Goal: Understand process/instructions: Learn how to perform a task or action

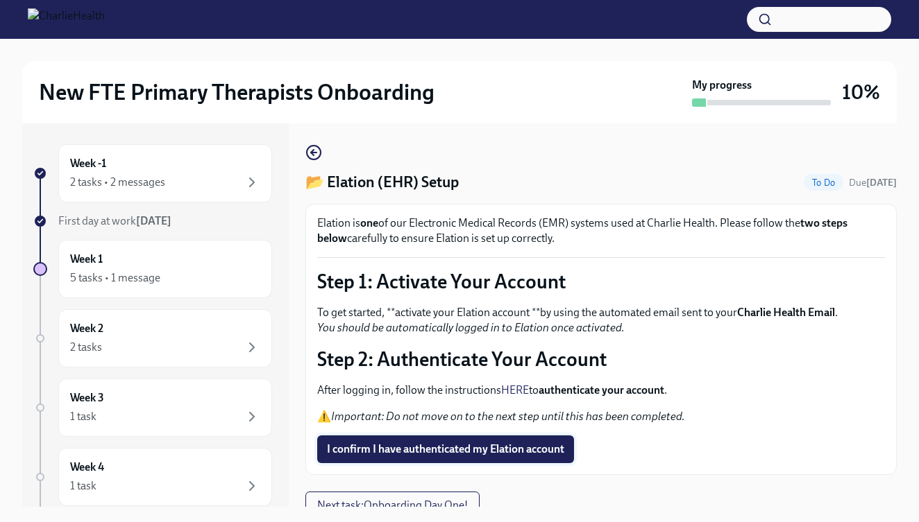
scroll to position [12, 0]
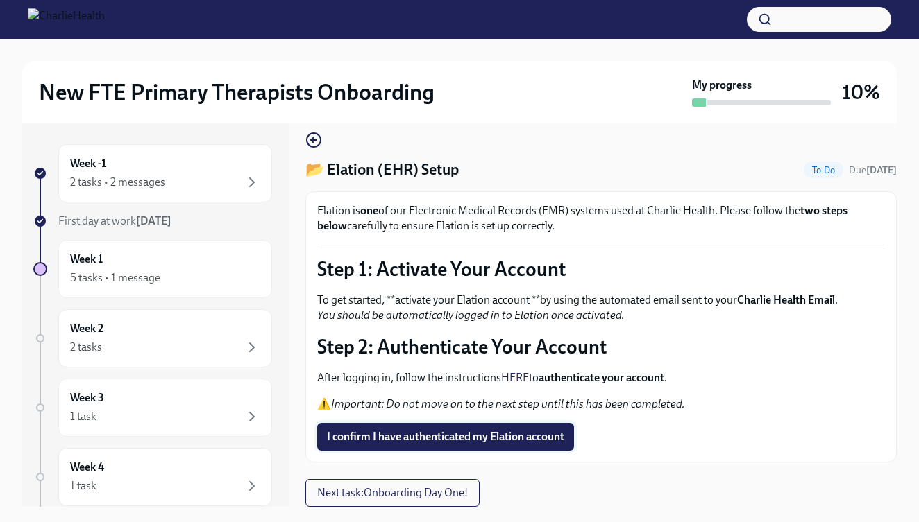
click at [448, 439] on span "I confirm I have authenticated my Elation account" at bounding box center [445, 437] width 237 height 14
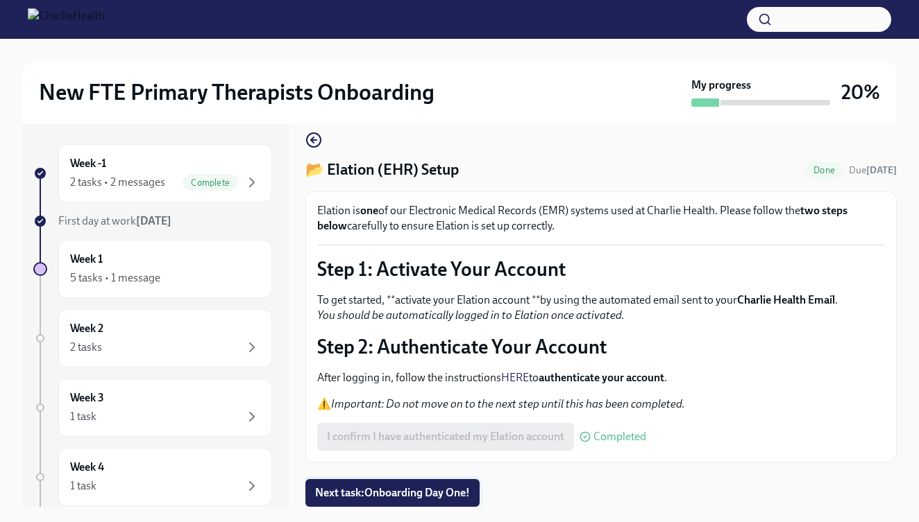
click at [451, 491] on span "Next task : Onboarding Day One!" at bounding box center [392, 493] width 155 height 14
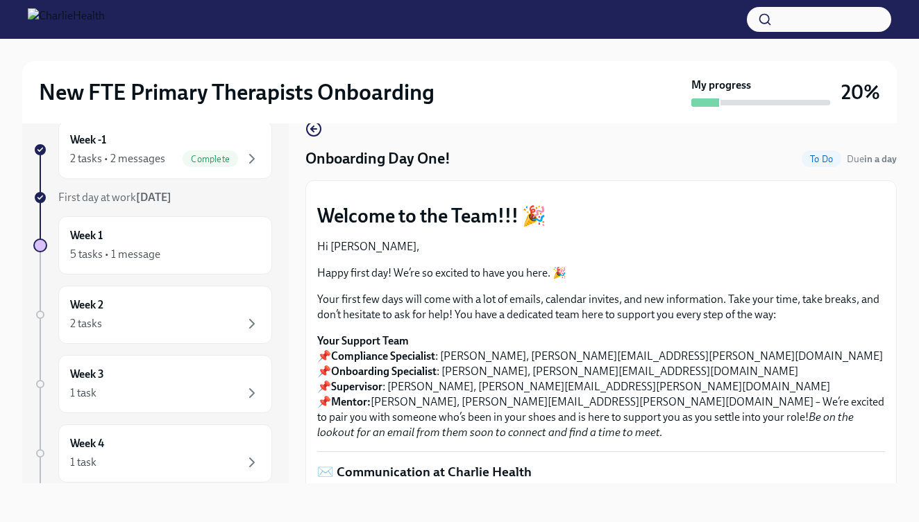
scroll to position [25, 0]
click at [762, 192] on button "Zoom image" at bounding box center [601, 192] width 568 height 0
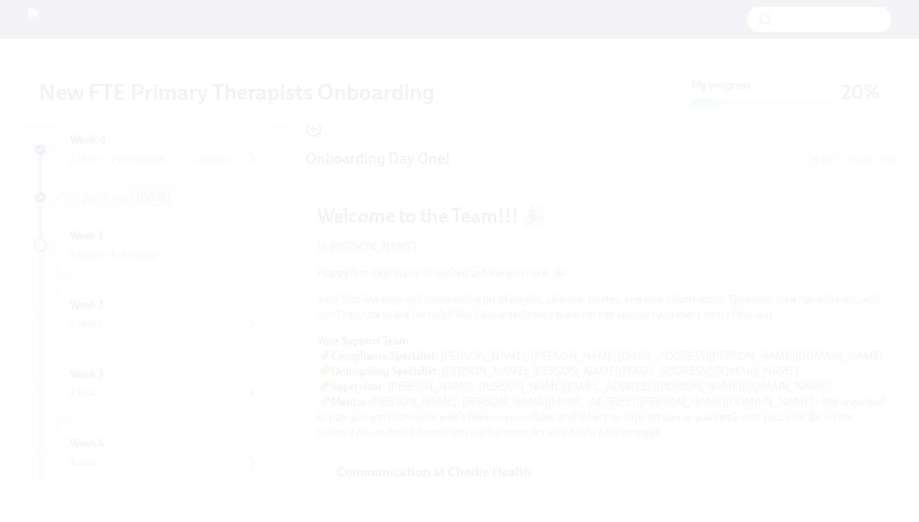
click at [762, 239] on button "Unzoom image" at bounding box center [459, 261] width 919 height 522
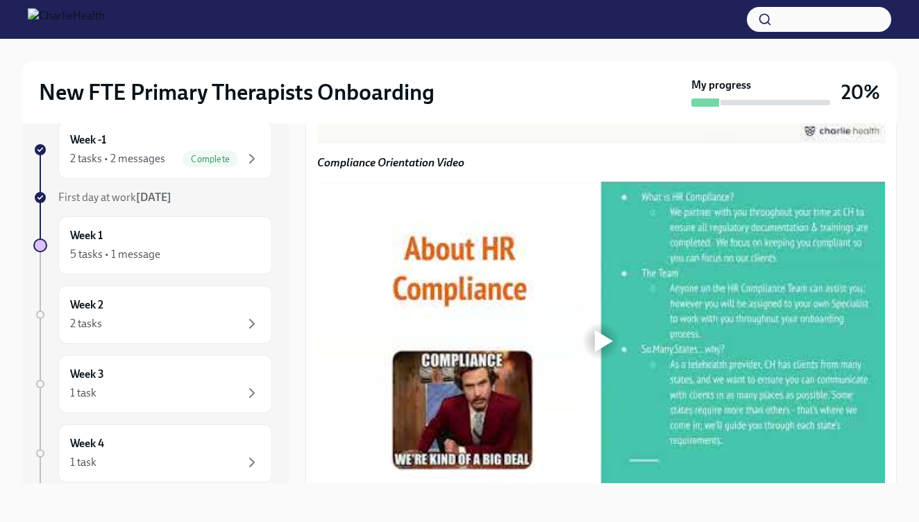
scroll to position [1090, 0]
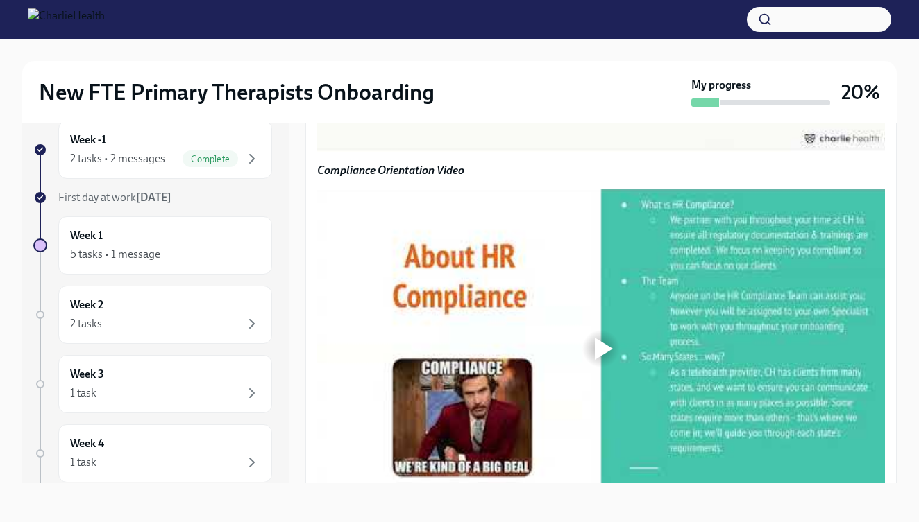
click at [900, 295] on div "New FTE Primary Therapists Onboarding My progress 20% Week -1 2 tasks • 2 messa…" at bounding box center [459, 268] width 919 height 509
click at [904, 403] on div "New FTE Primary Therapists Onboarding My progress 20% Week -1 2 tasks • 2 messa…" at bounding box center [459, 268] width 919 height 509
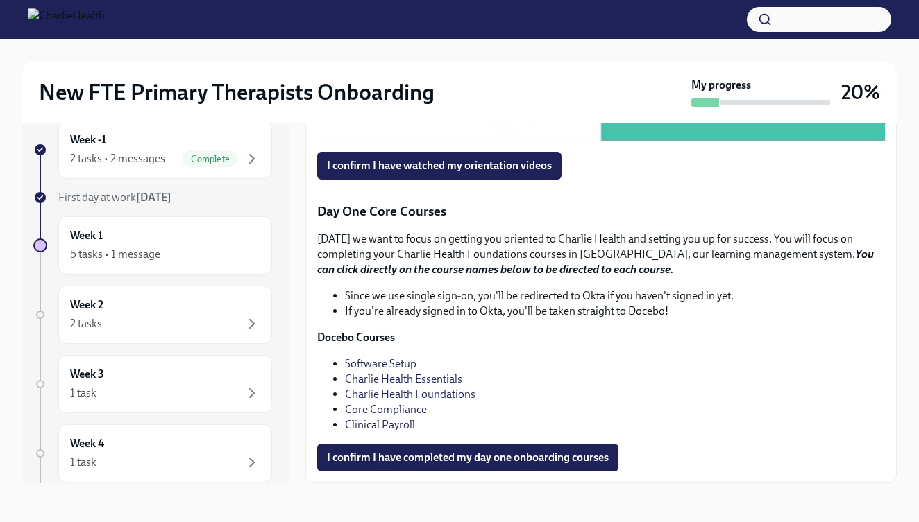
scroll to position [1502, 0]
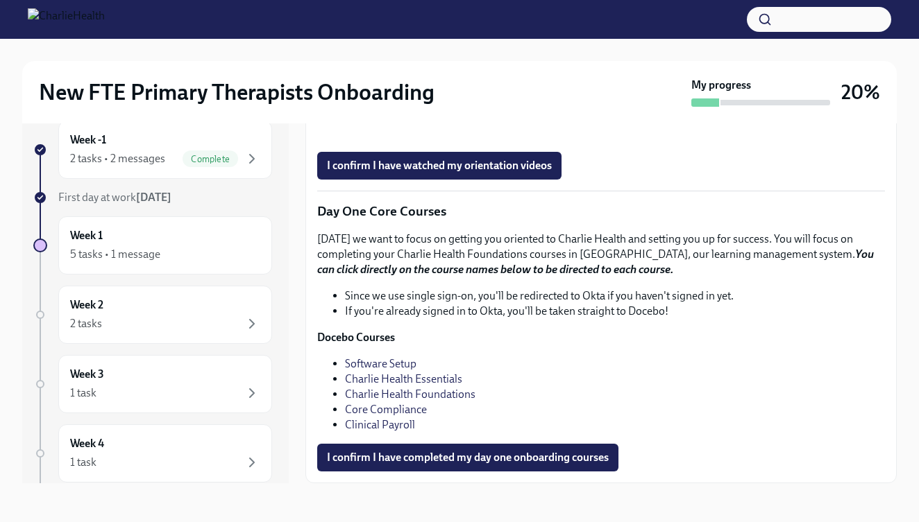
scroll to position [25, 0]
click at [638, 180] on div "I confirm I have watched my orientation videos" at bounding box center [601, 166] width 568 height 28
